Goal: Information Seeking & Learning: Learn about a topic

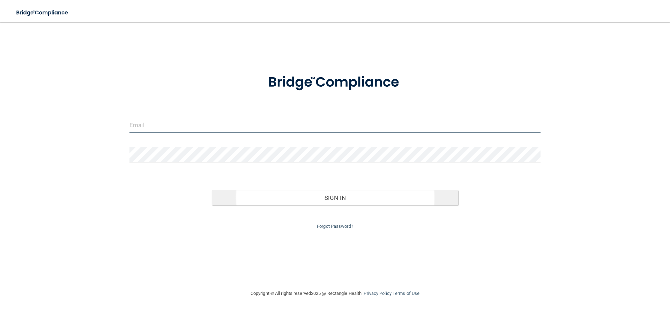
type input "[EMAIL_ADDRESS][DOMAIN_NAME]"
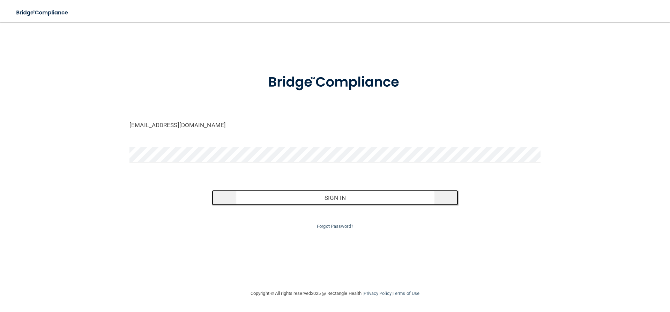
click at [309, 199] on button "Sign In" at bounding box center [335, 197] width 247 height 15
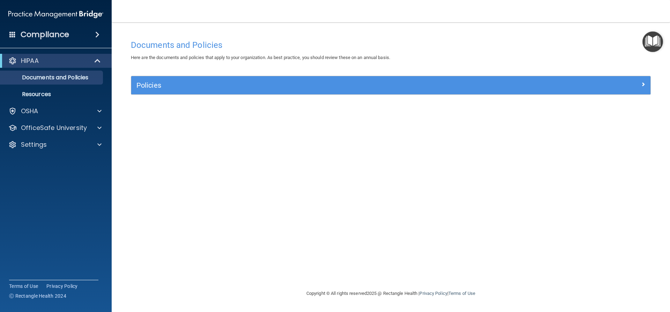
click at [654, 35] on img "Open Resource Center" at bounding box center [653, 41] width 21 height 21
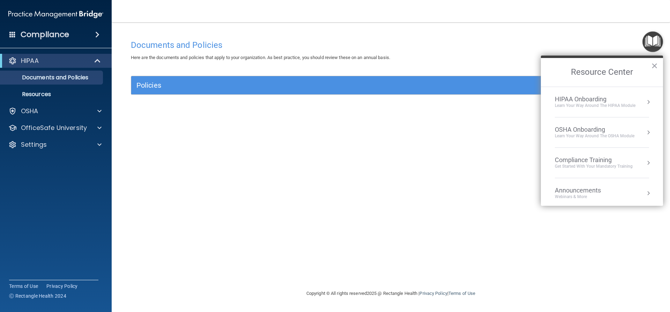
click at [609, 102] on div "HIPAA Onboarding" at bounding box center [595, 99] width 81 height 8
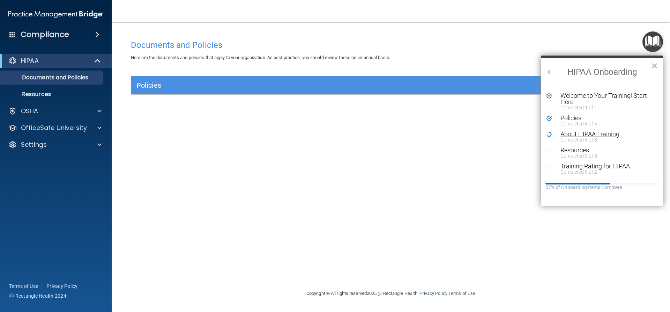
click at [608, 132] on div "About HIPAA Training" at bounding box center [605, 134] width 88 height 6
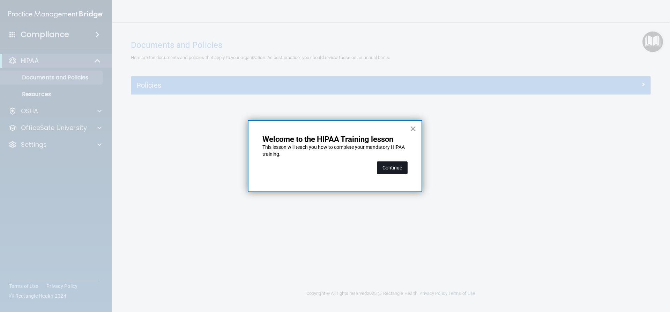
click at [384, 168] on button "Continue" at bounding box center [392, 167] width 31 height 13
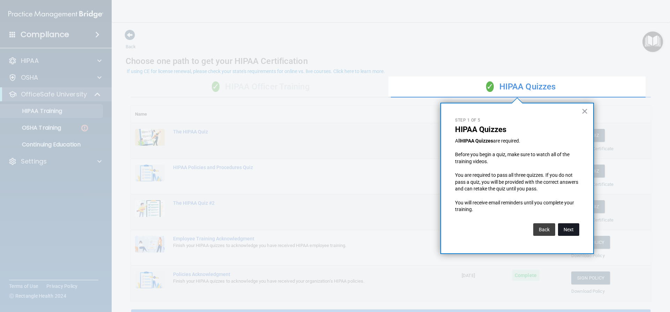
click at [560, 230] on button "Next" at bounding box center [568, 229] width 21 height 13
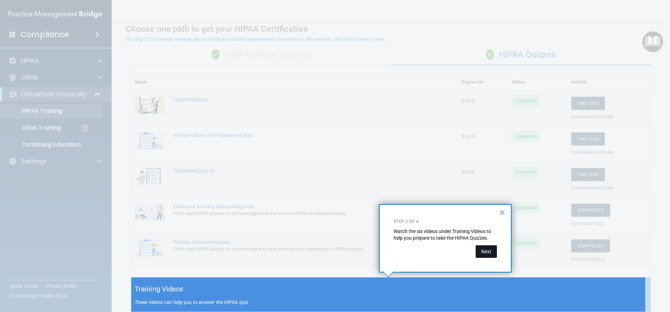
click at [493, 251] on button "Next" at bounding box center [486, 251] width 21 height 13
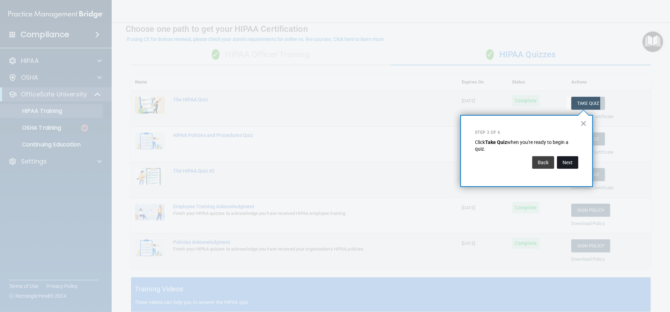
click at [563, 167] on button "Next" at bounding box center [567, 162] width 21 height 13
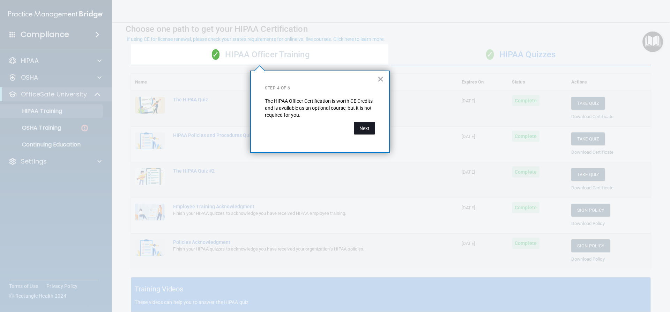
click at [361, 130] on button "Next" at bounding box center [364, 128] width 21 height 13
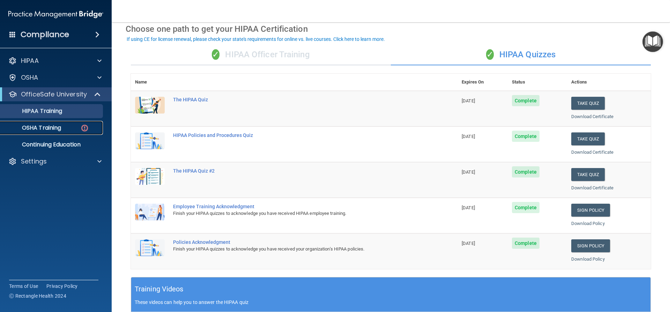
click at [50, 128] on p "OSHA Training" at bounding box center [33, 127] width 57 height 7
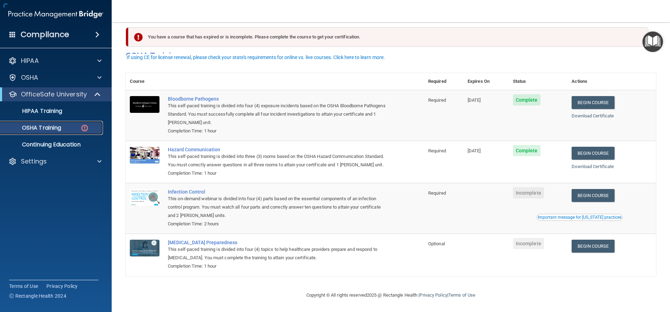
scroll to position [18, 0]
click at [590, 193] on link "Begin Course" at bounding box center [593, 195] width 43 height 13
